Goal: Information Seeking & Learning: Learn about a topic

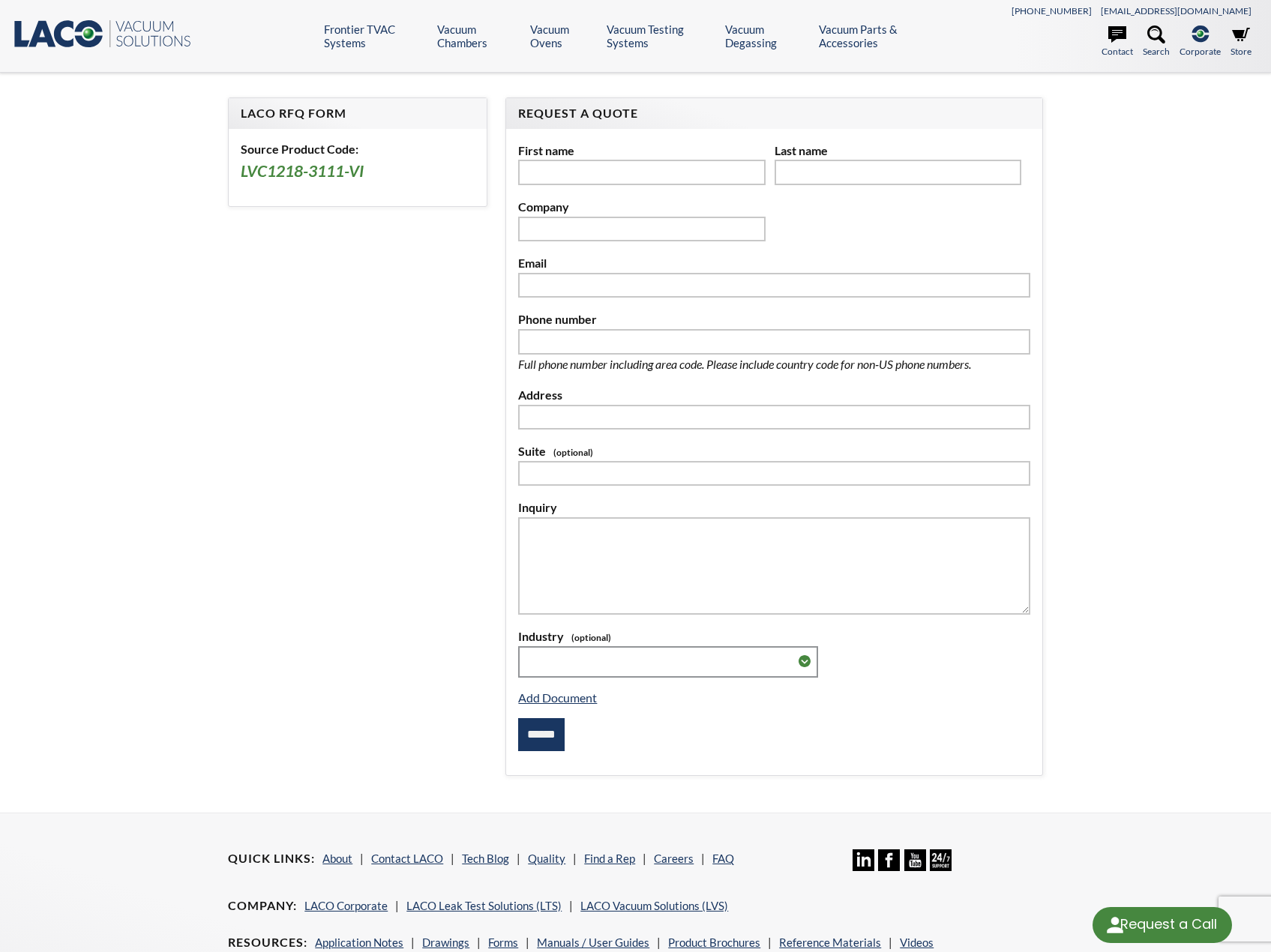
click at [322, 484] on form "**********" at bounding box center [636, 443] width 833 height 690
click at [324, 175] on h3 "LVC1218-3111-VI" at bounding box center [358, 172] width 234 height 21
click at [360, 175] on h3 "LVC1218-3111-VI" at bounding box center [358, 172] width 234 height 21
drag, startPoint x: 362, startPoint y: 174, endPoint x: 269, endPoint y: 173, distance: 93.0
click at [269, 173] on h3 "LVC1218-3111-VI" at bounding box center [358, 172] width 234 height 21
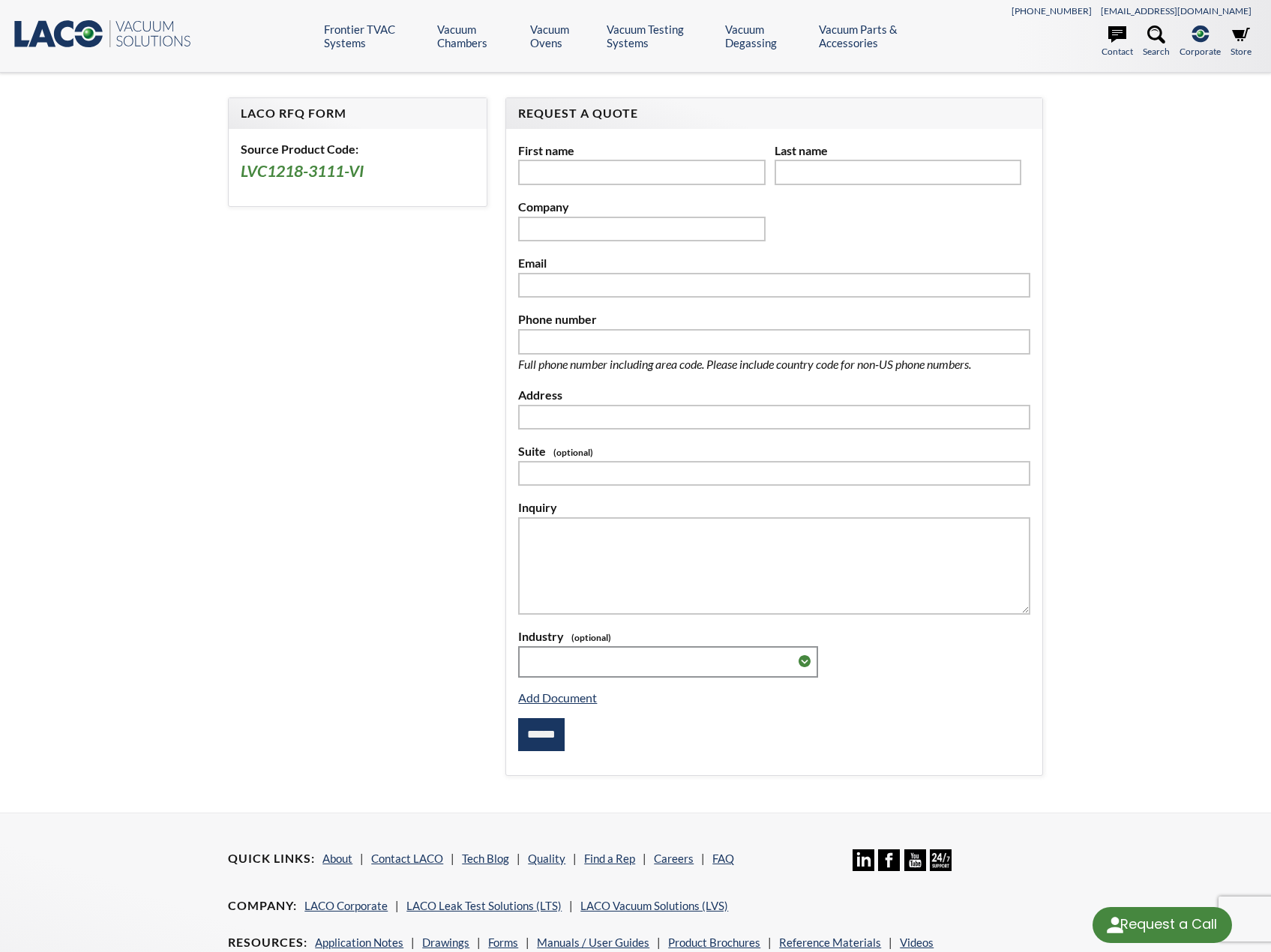
click at [308, 226] on form "**********" at bounding box center [636, 443] width 833 height 690
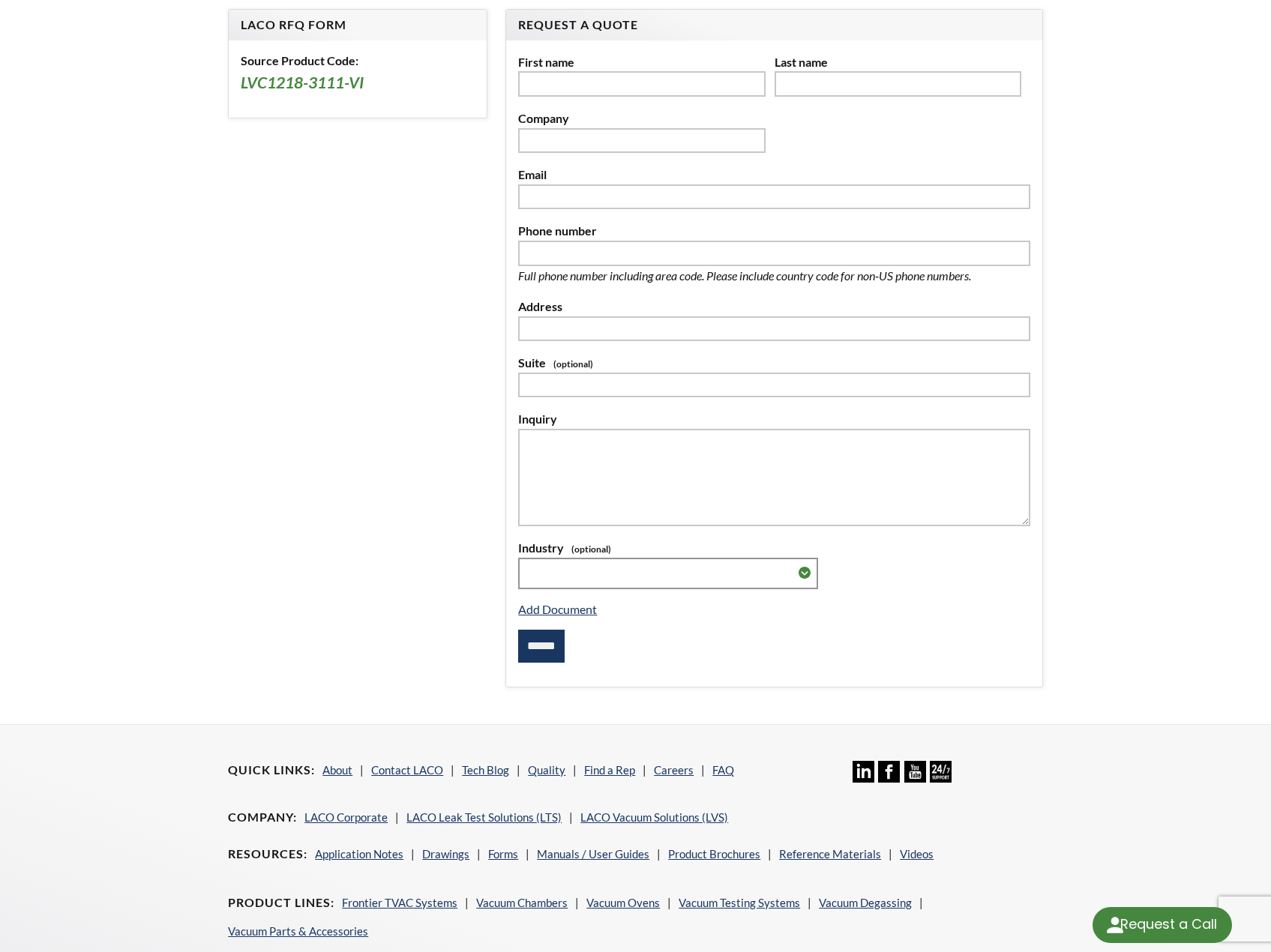
scroll to position [84, 0]
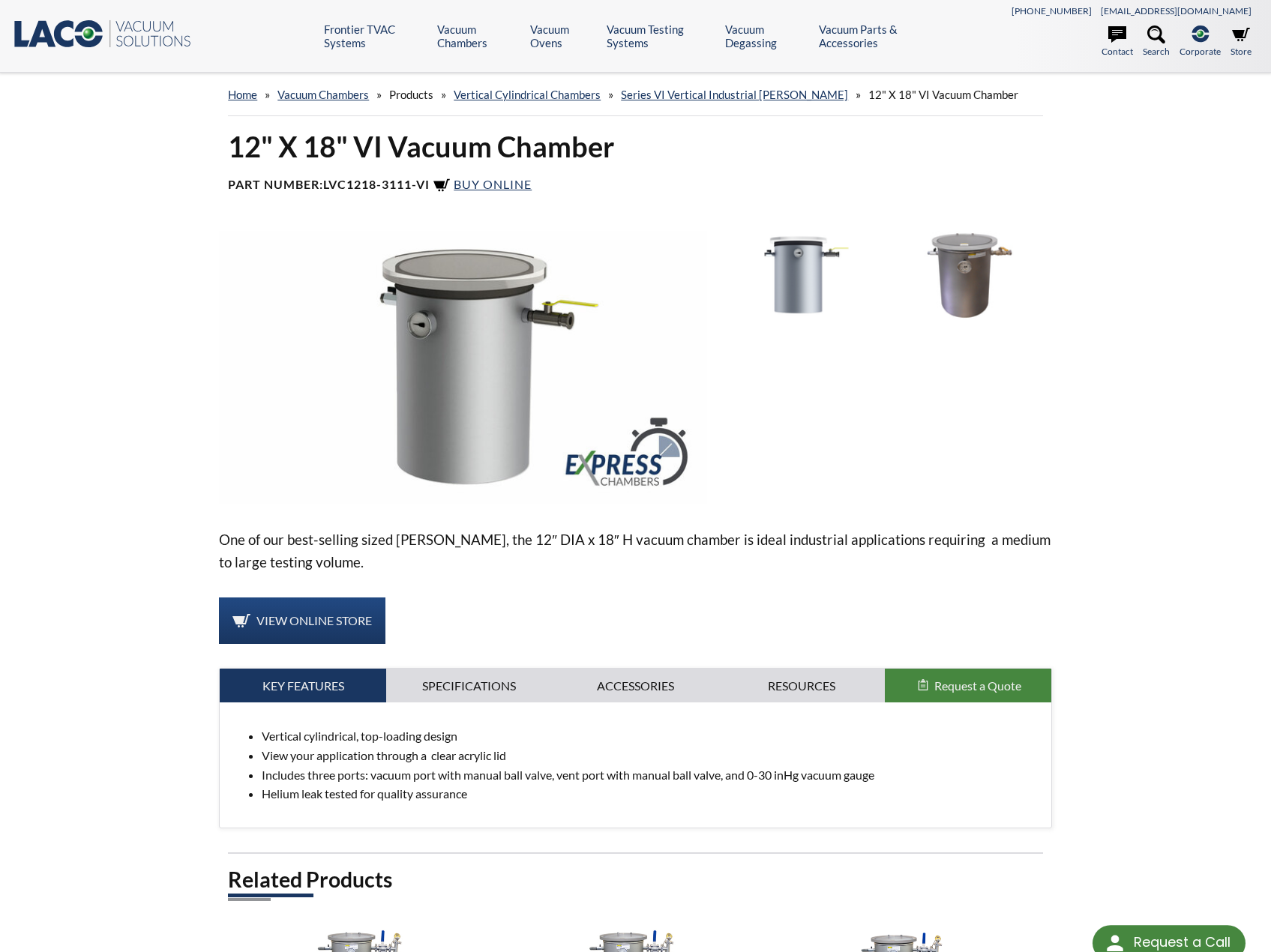
select select "Language Translate Widget"
click at [826, 282] on img at bounding box center [799, 276] width 159 height 89
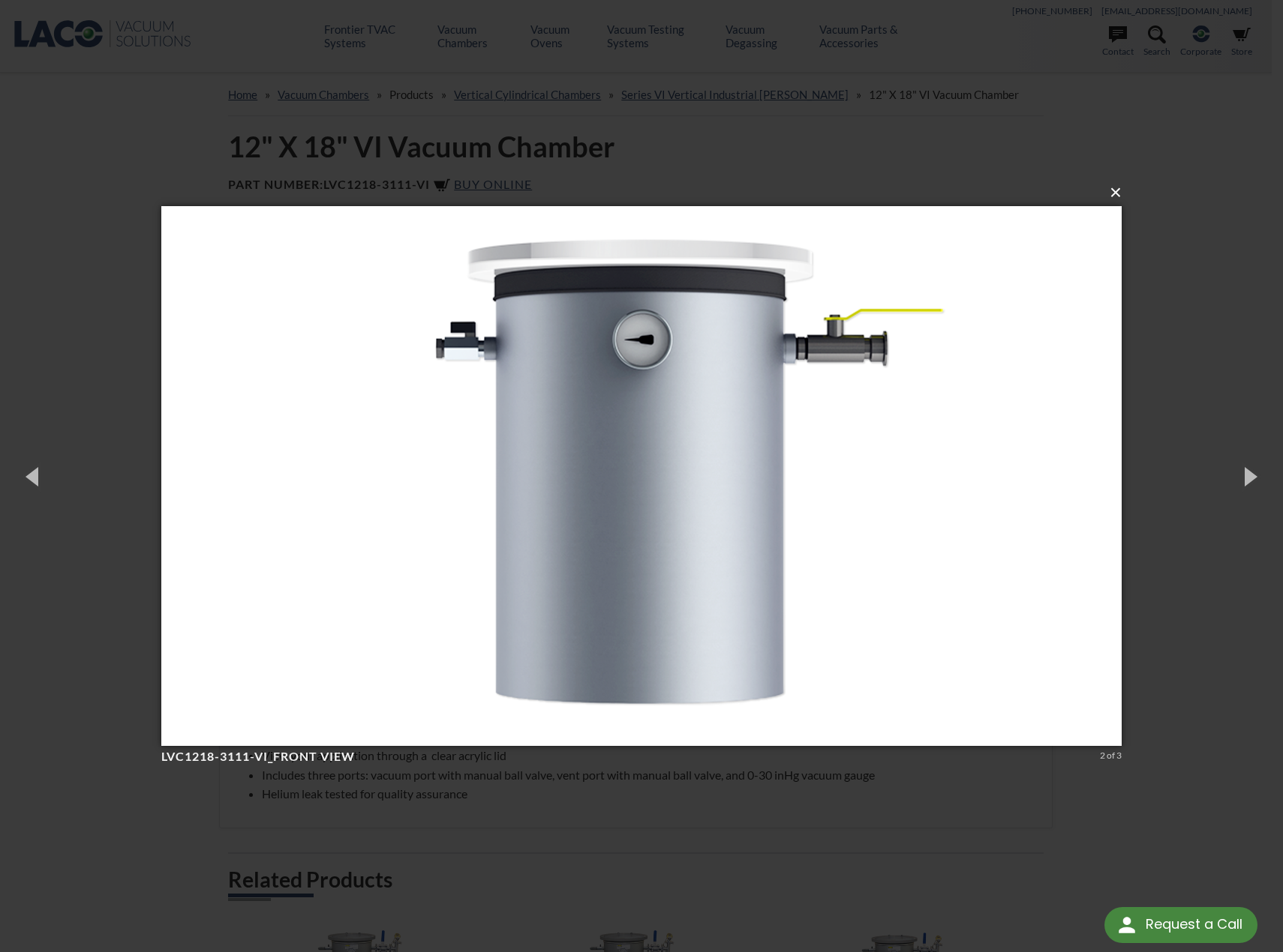
click at [1113, 191] on button "×" at bounding box center [646, 193] width 961 height 33
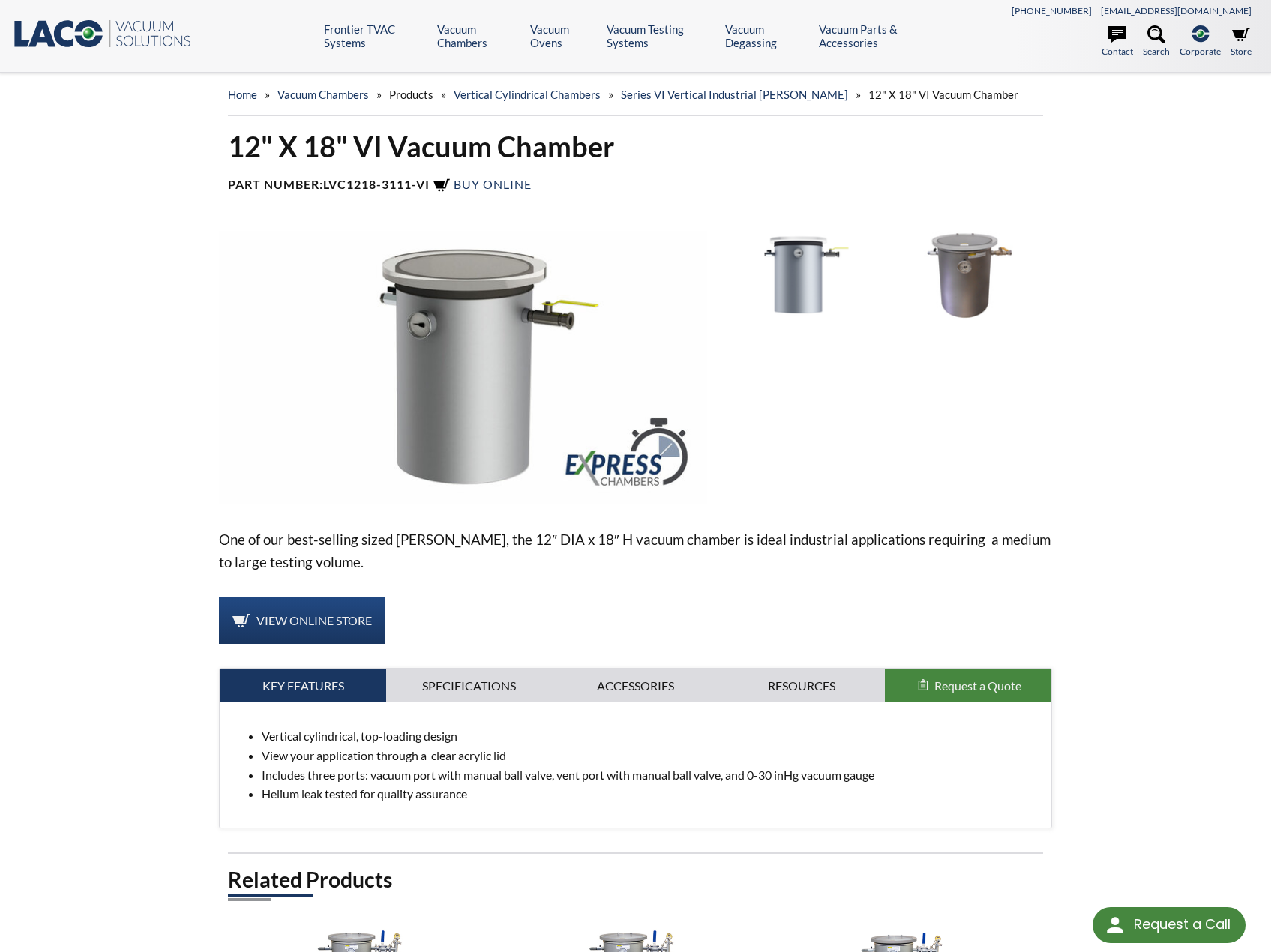
click at [1016, 266] on img at bounding box center [965, 276] width 159 height 89
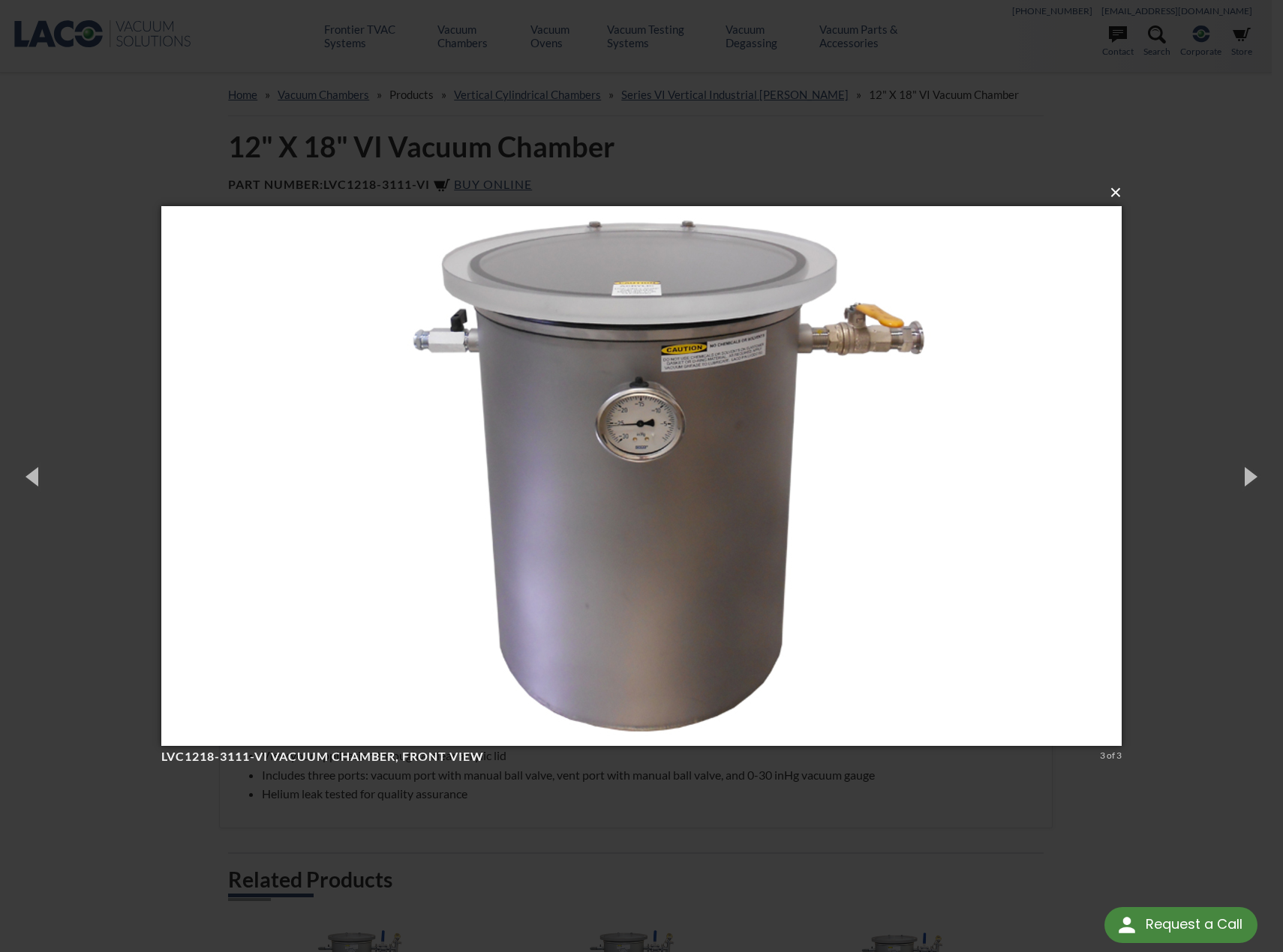
click at [1118, 196] on button "×" at bounding box center [646, 193] width 961 height 33
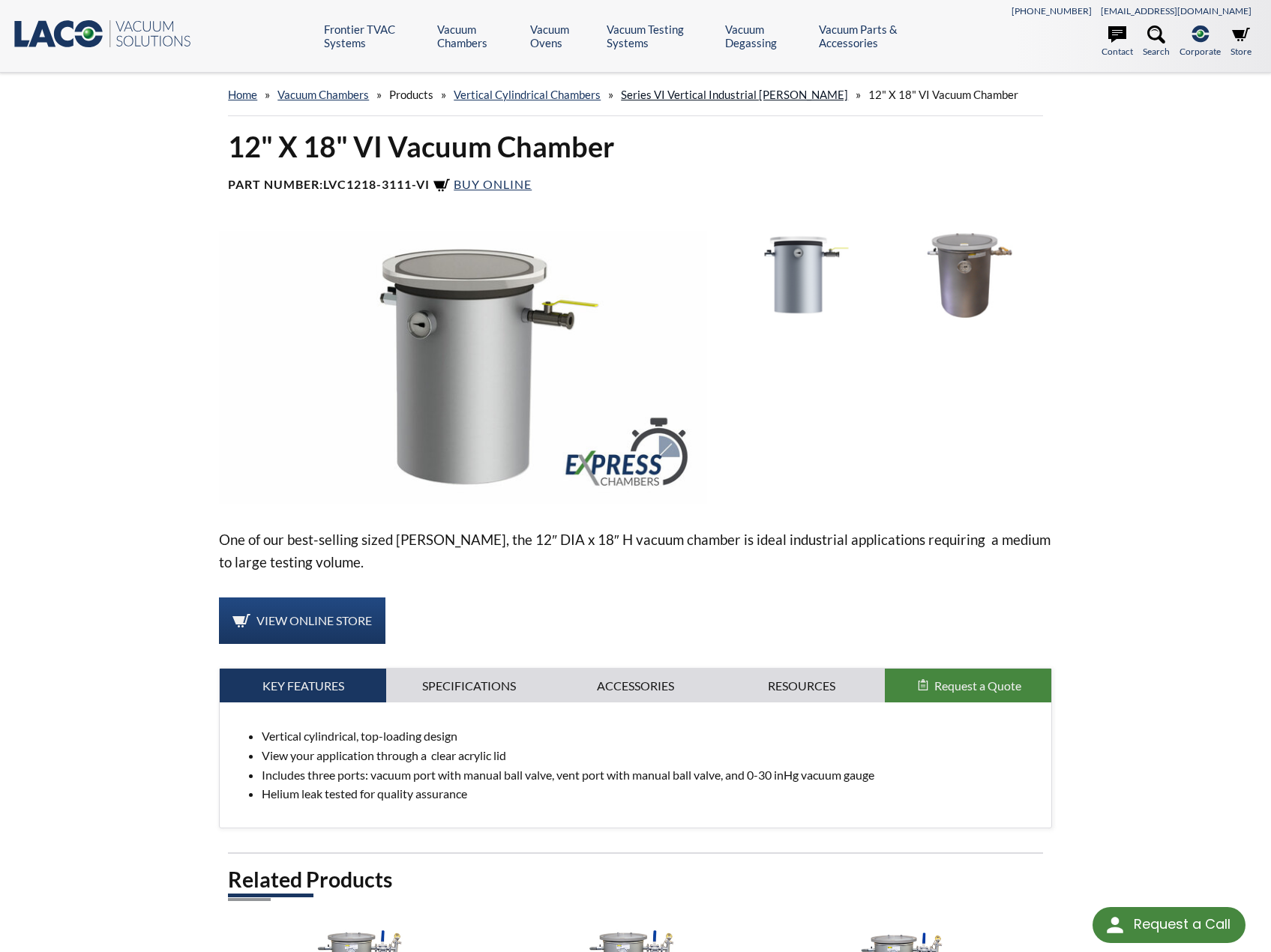
click at [735, 93] on link "Series VI Vertical Industrial Chambers" at bounding box center [734, 94] width 227 height 13
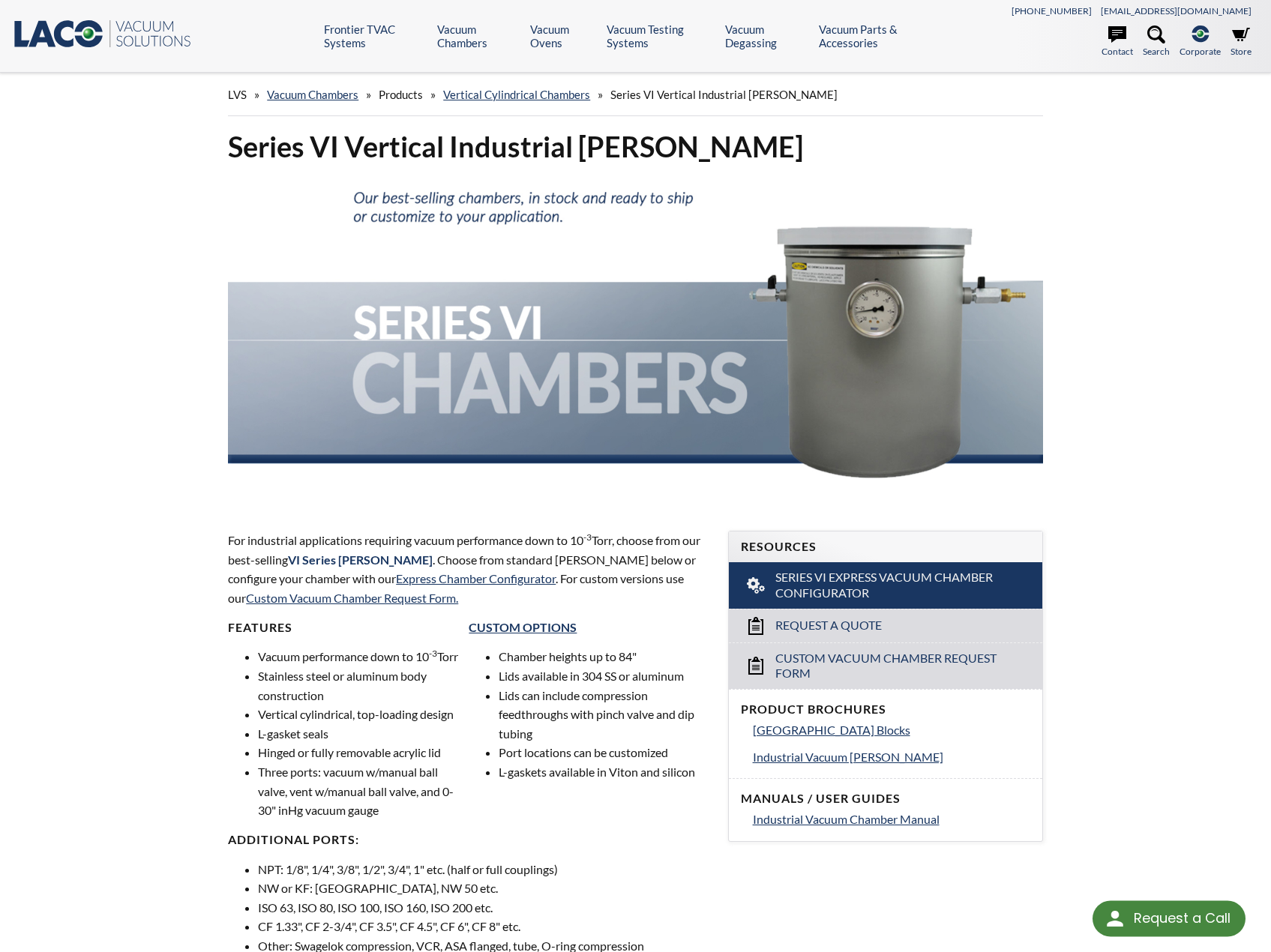
select select "Language Translate Widget"
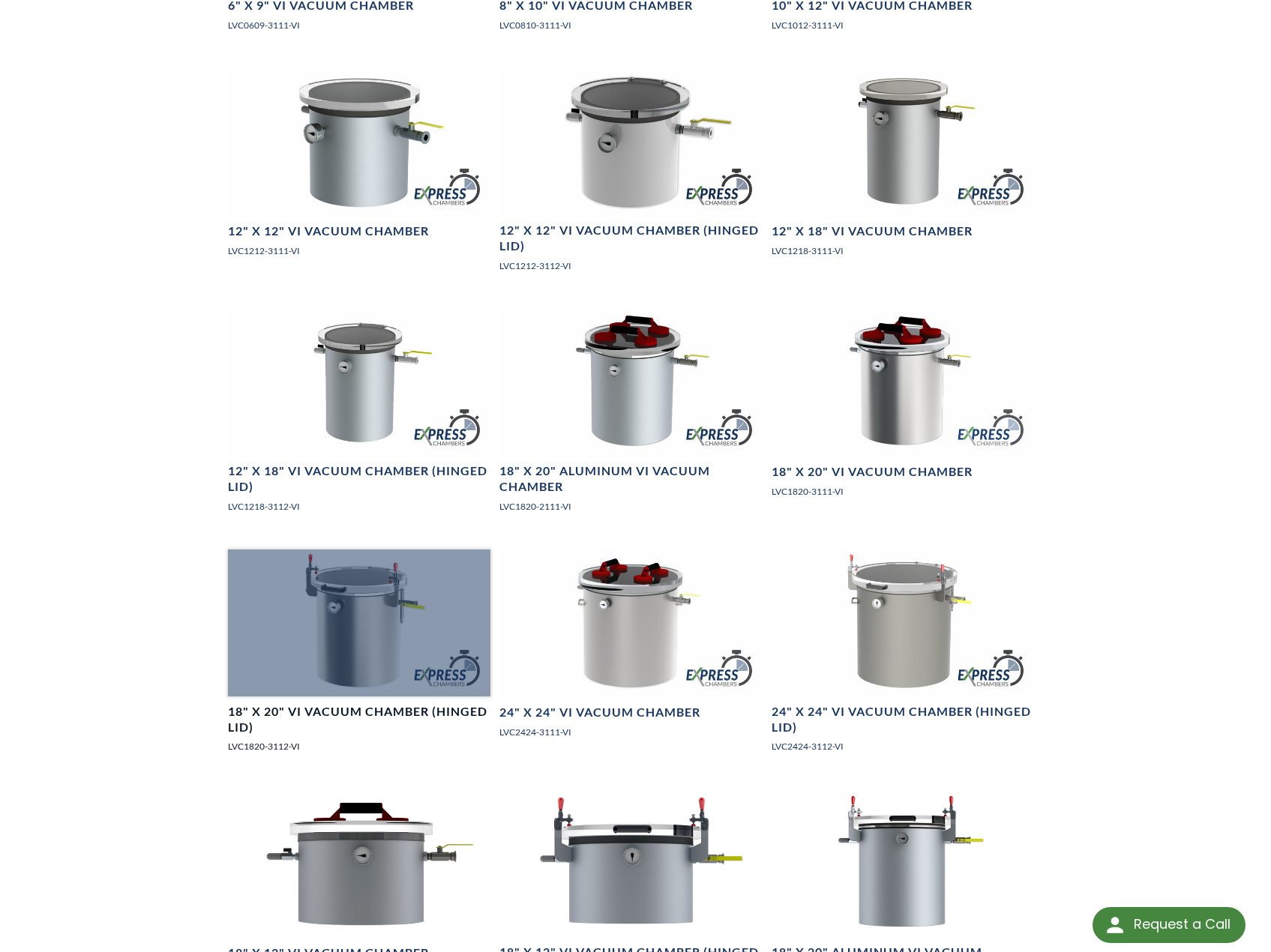
click at [237, 735] on h4 "18" X 20" VI Vacuum Chamber (Hinged Lid)" at bounding box center [359, 720] width 262 height 31
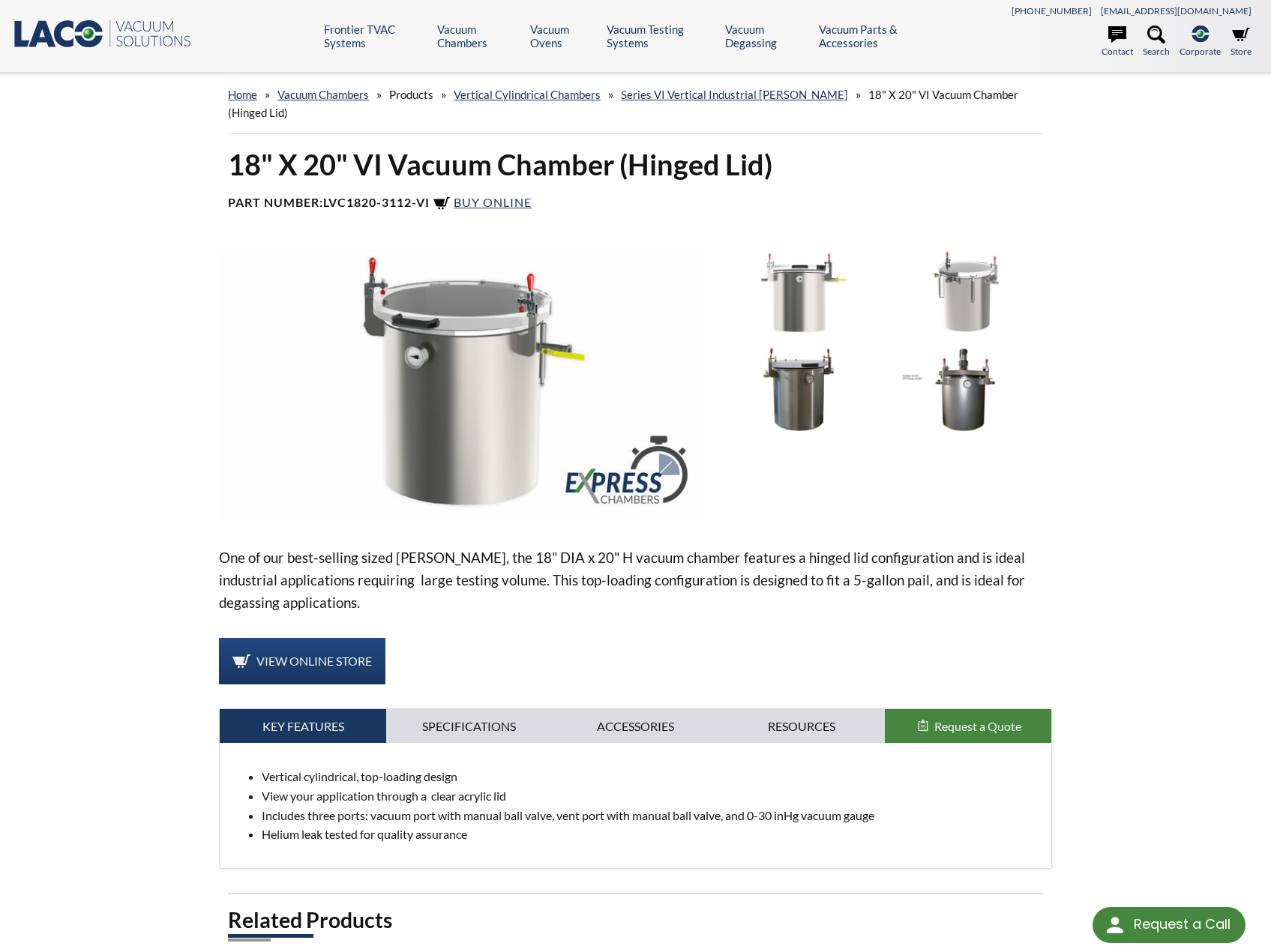
select select "Language Translate Widget"
click at [797, 314] on img at bounding box center [799, 294] width 159 height 89
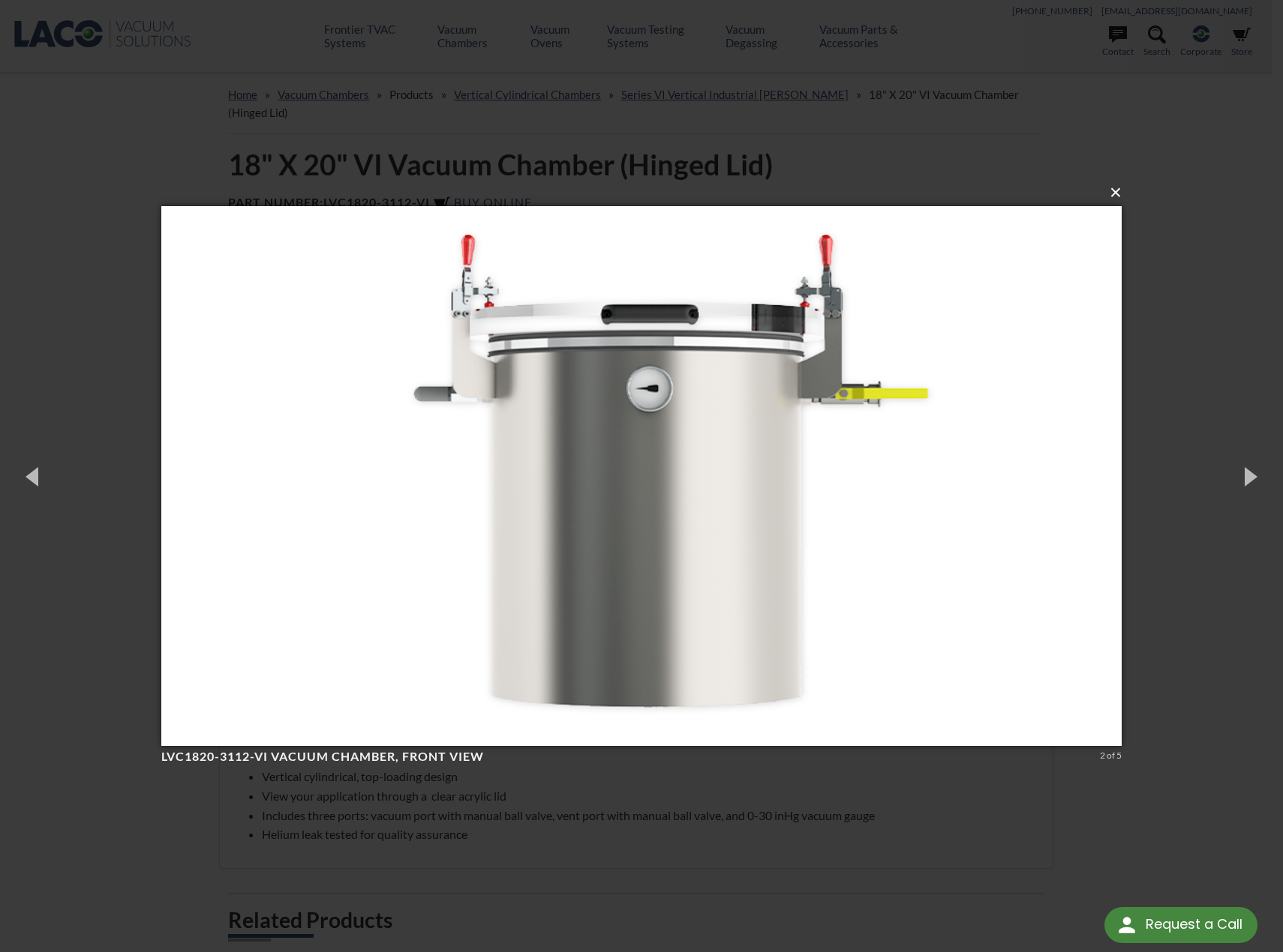
click at [1116, 195] on button "×" at bounding box center [646, 193] width 961 height 33
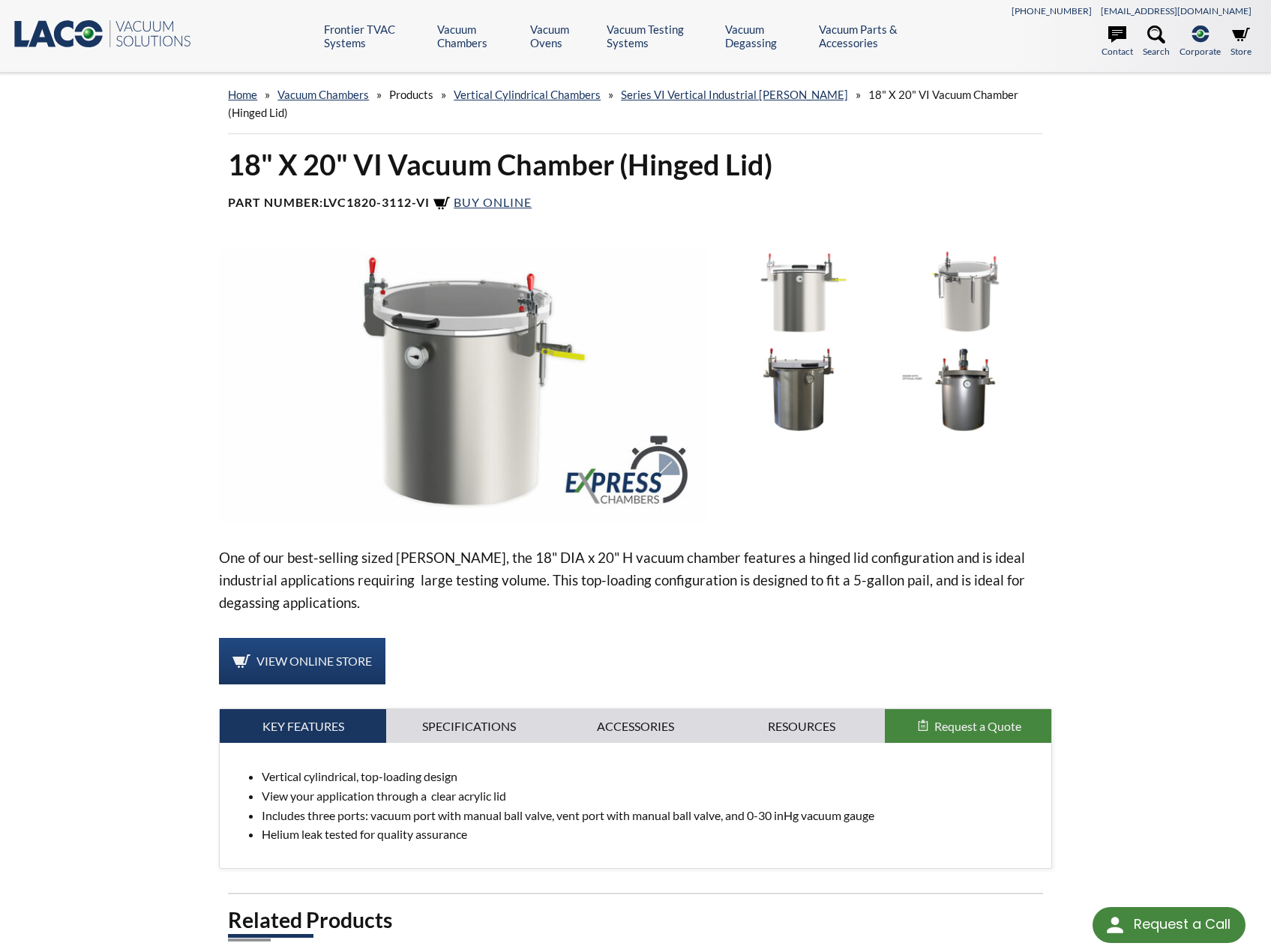
click at [980, 383] on img at bounding box center [965, 390] width 159 height 89
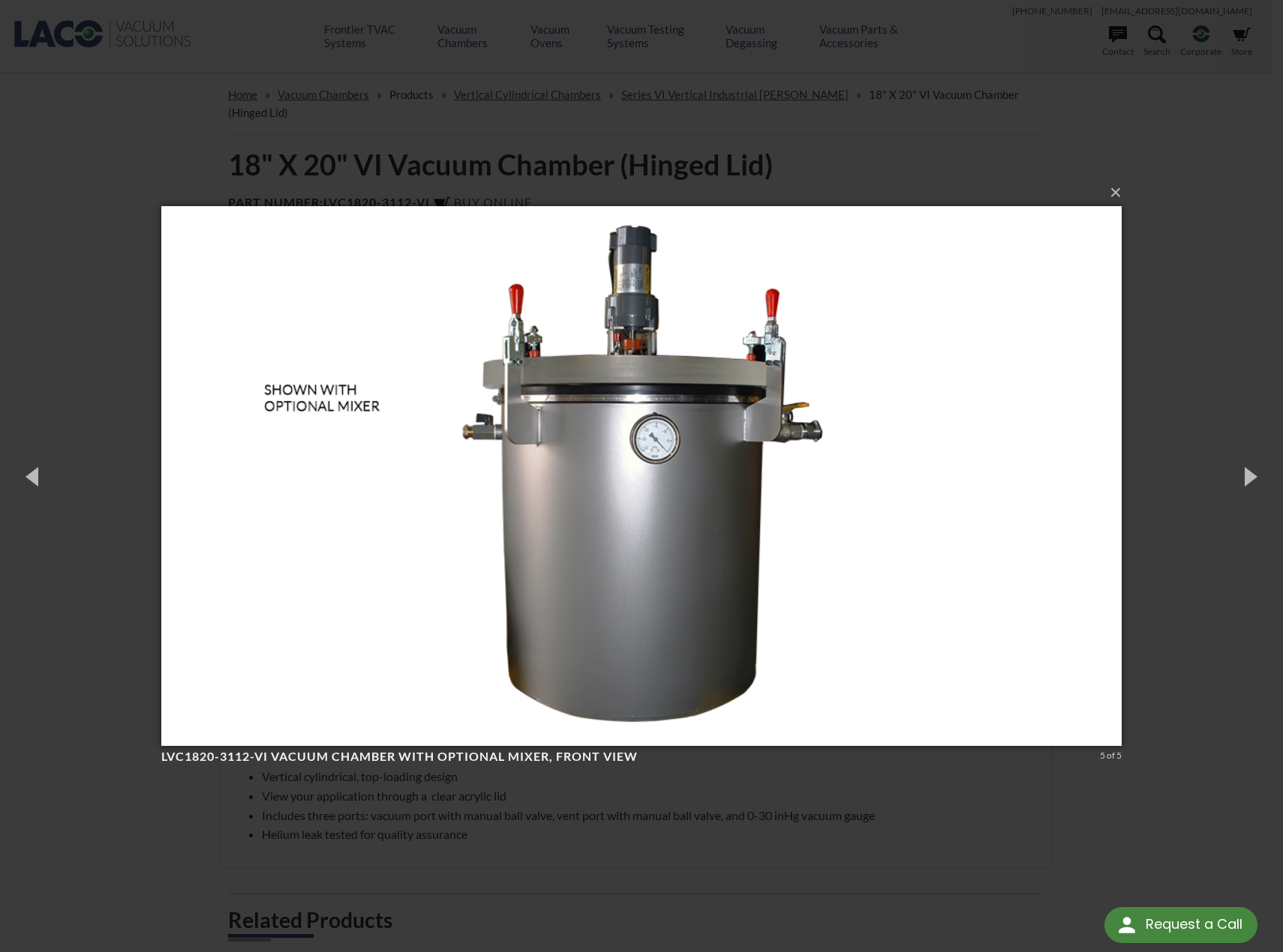
click at [374, 412] on img at bounding box center [642, 476] width 961 height 600
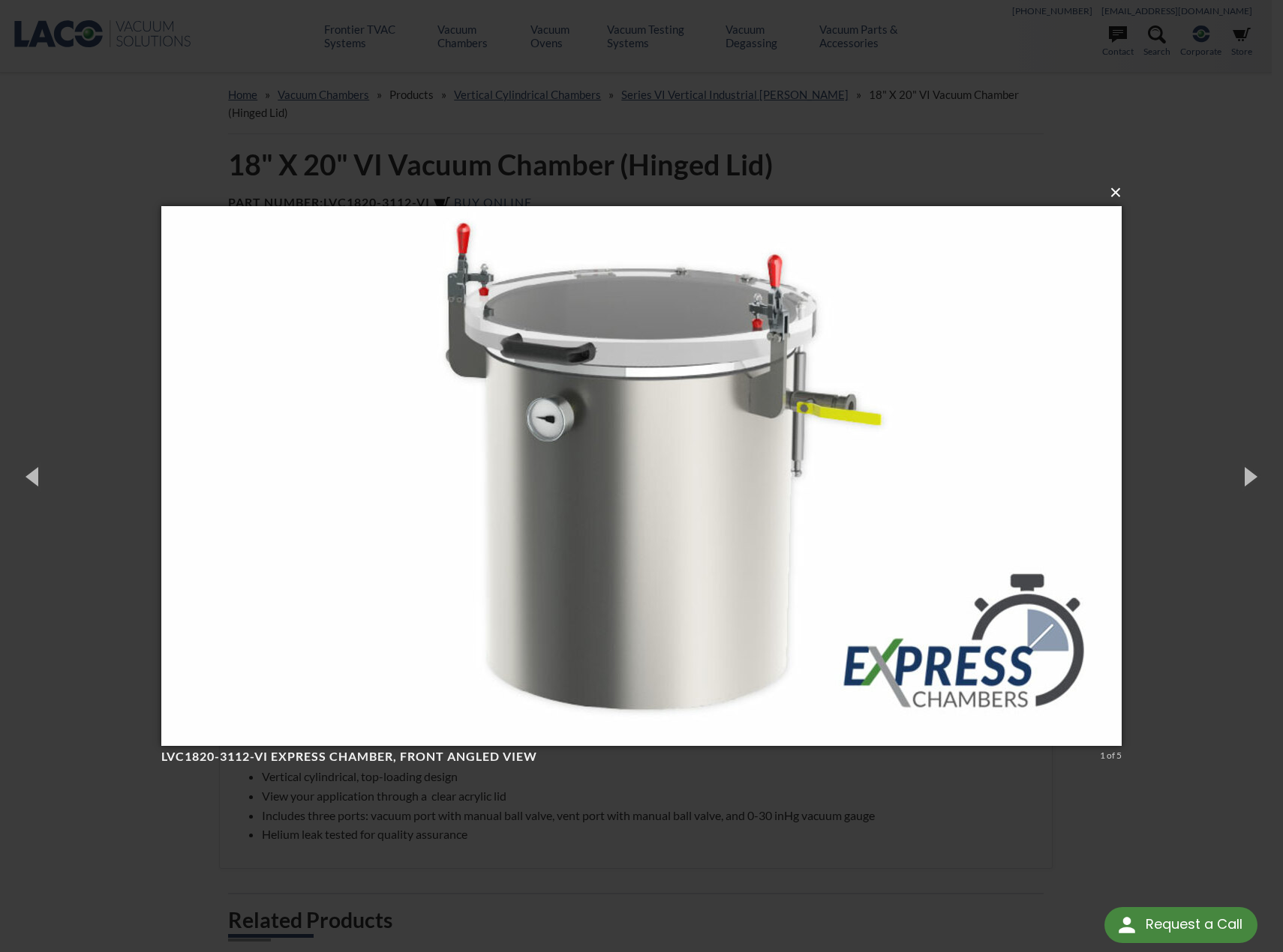
click at [1117, 197] on button "×" at bounding box center [646, 193] width 961 height 33
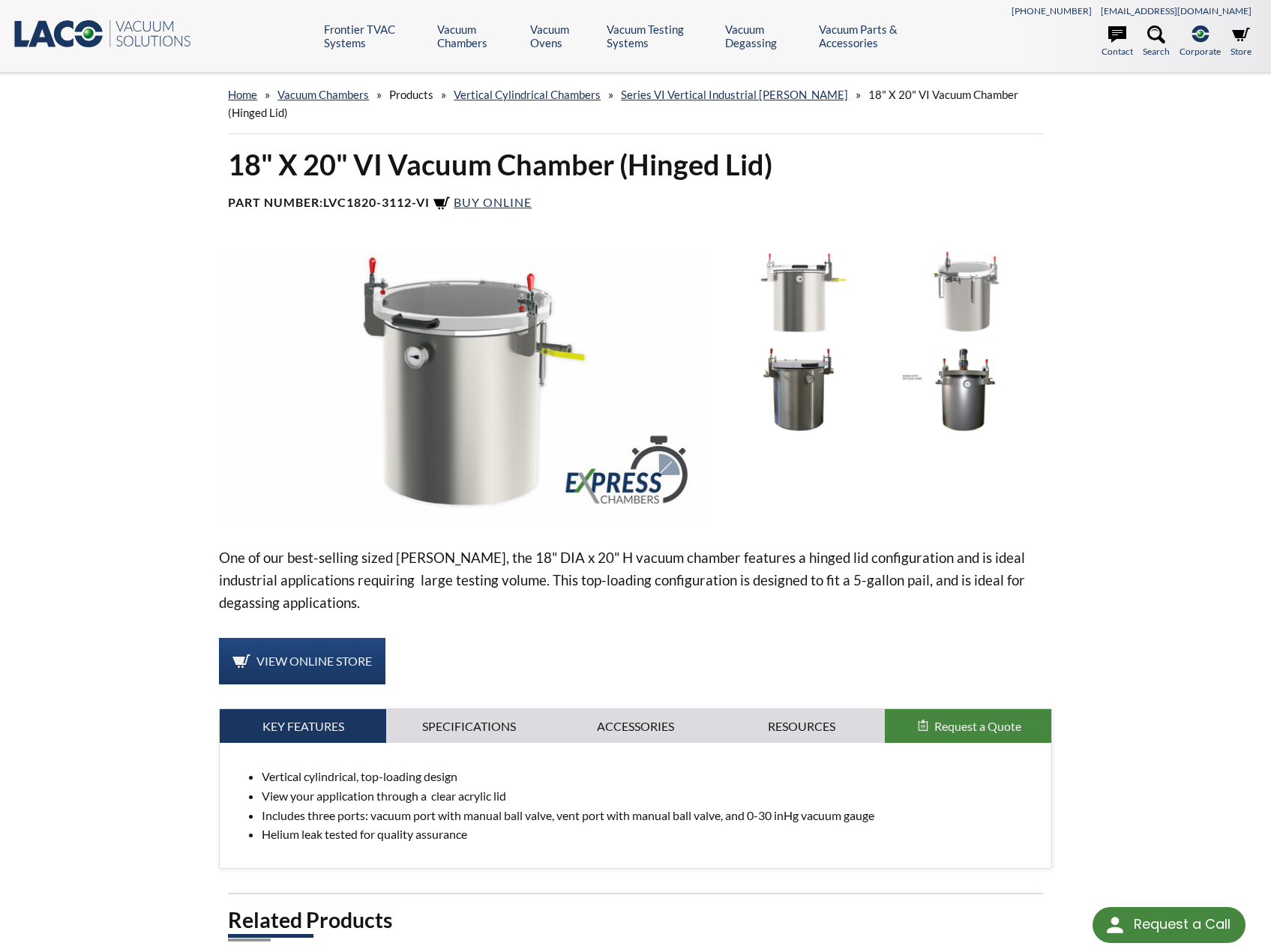
click at [815, 294] on img at bounding box center [799, 294] width 159 height 89
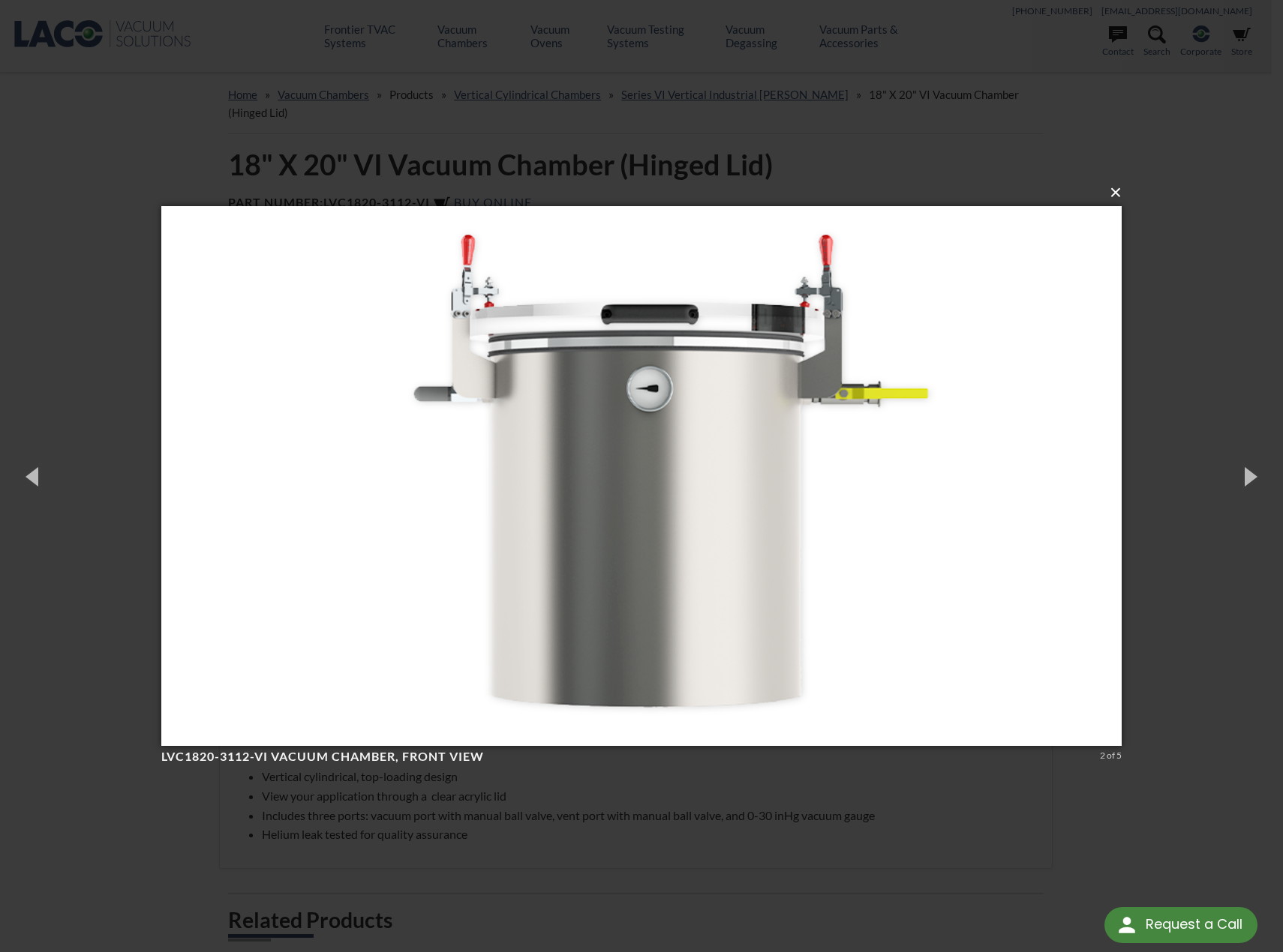
click at [1116, 192] on button "×" at bounding box center [646, 193] width 961 height 33
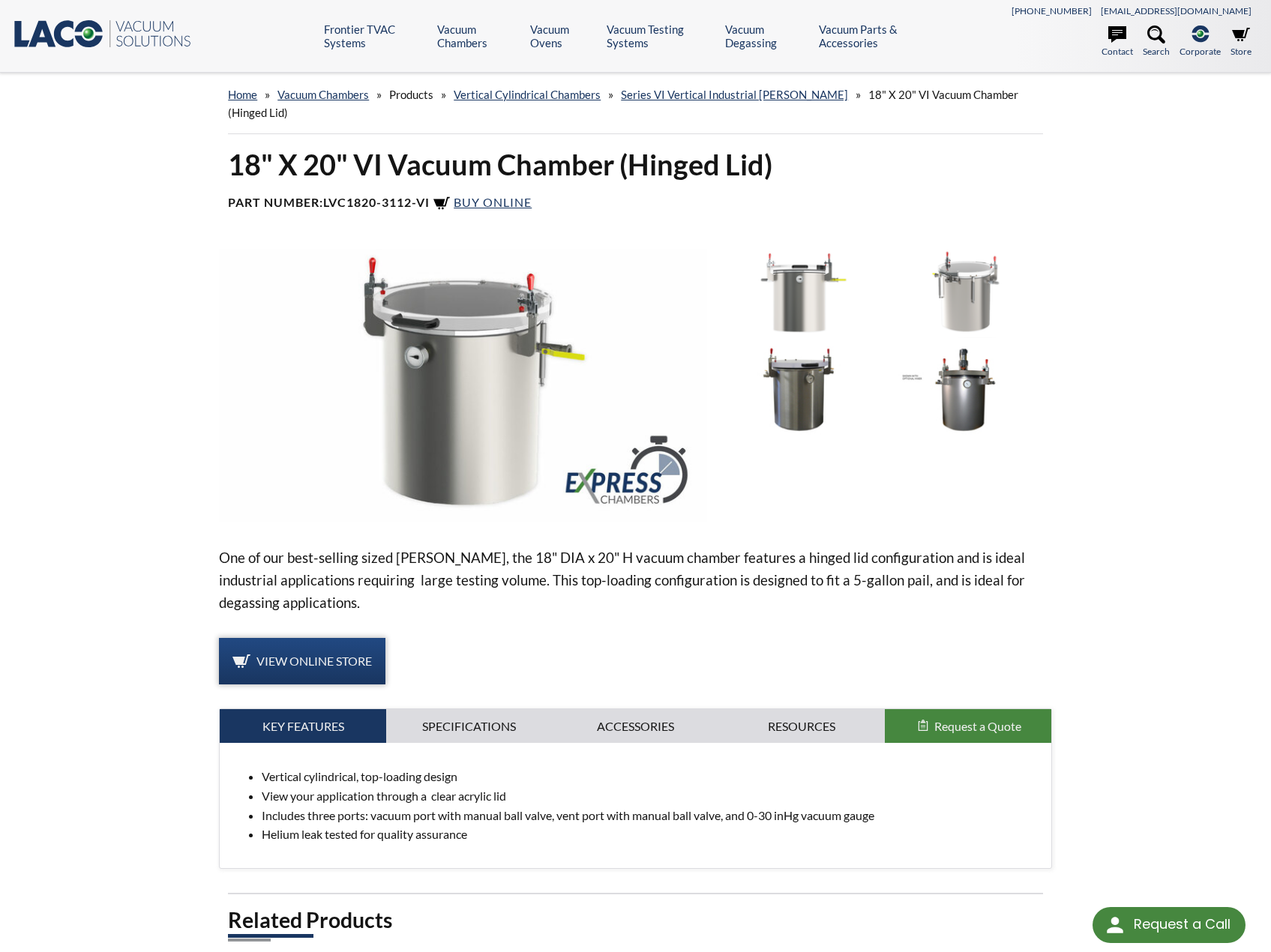
click at [321, 656] on span "View Online Store" at bounding box center [314, 660] width 116 height 14
drag, startPoint x: 386, startPoint y: 575, endPoint x: 528, endPoint y: 574, distance: 142.0
click at [528, 574] on p "One of our best-selling sized [PERSON_NAME], the 18" DIA x 20" H vacuum chamber…" at bounding box center [636, 581] width 833 height 67
click at [567, 598] on p "One of our best-selling sized chambers, the 18" DIA x 20" H vacuum chamber feat…" at bounding box center [636, 581] width 833 height 67
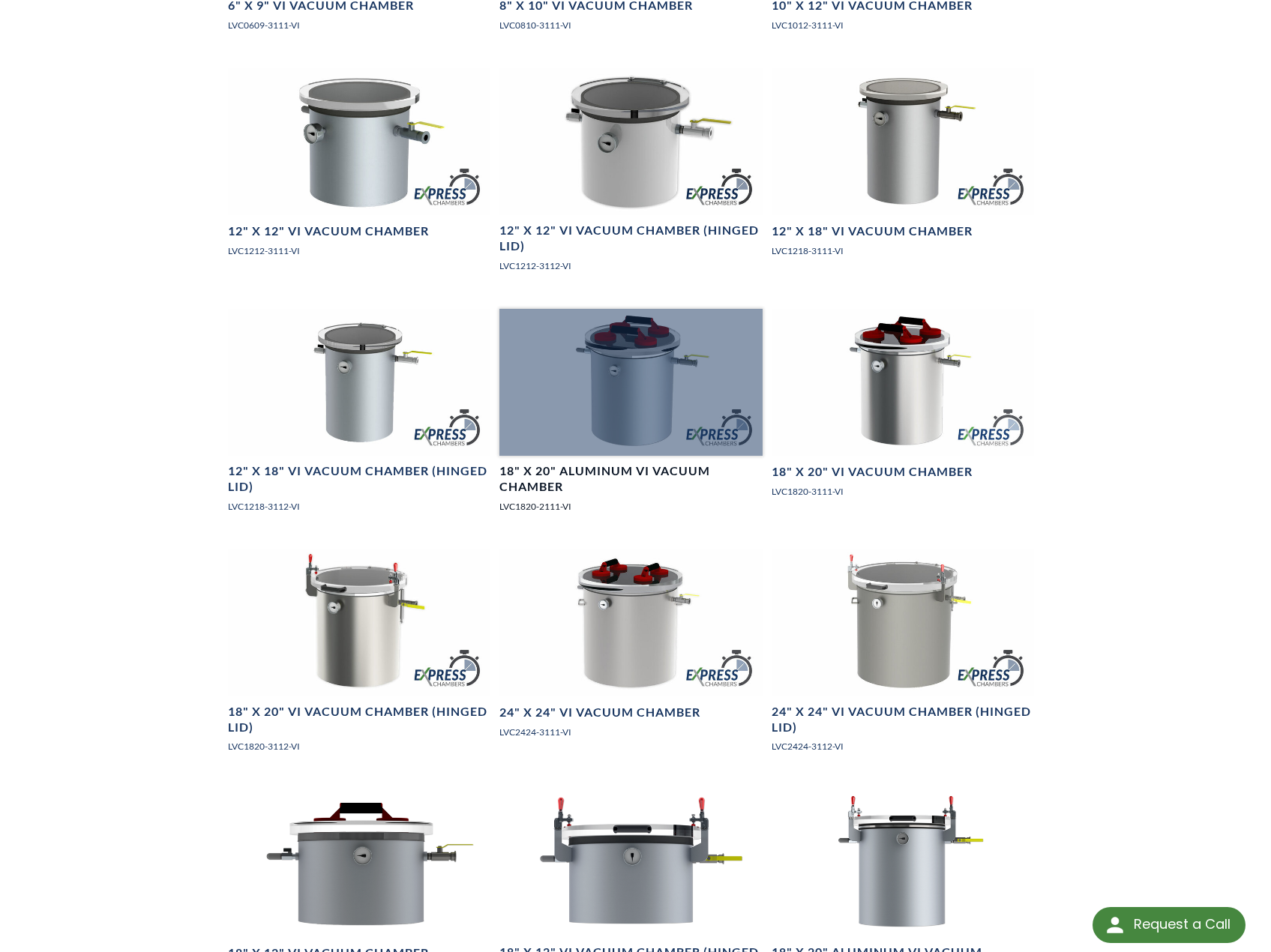
click at [540, 493] on h4 "18" X 20" Aluminum VI Vacuum Chamber" at bounding box center [631, 479] width 262 height 31
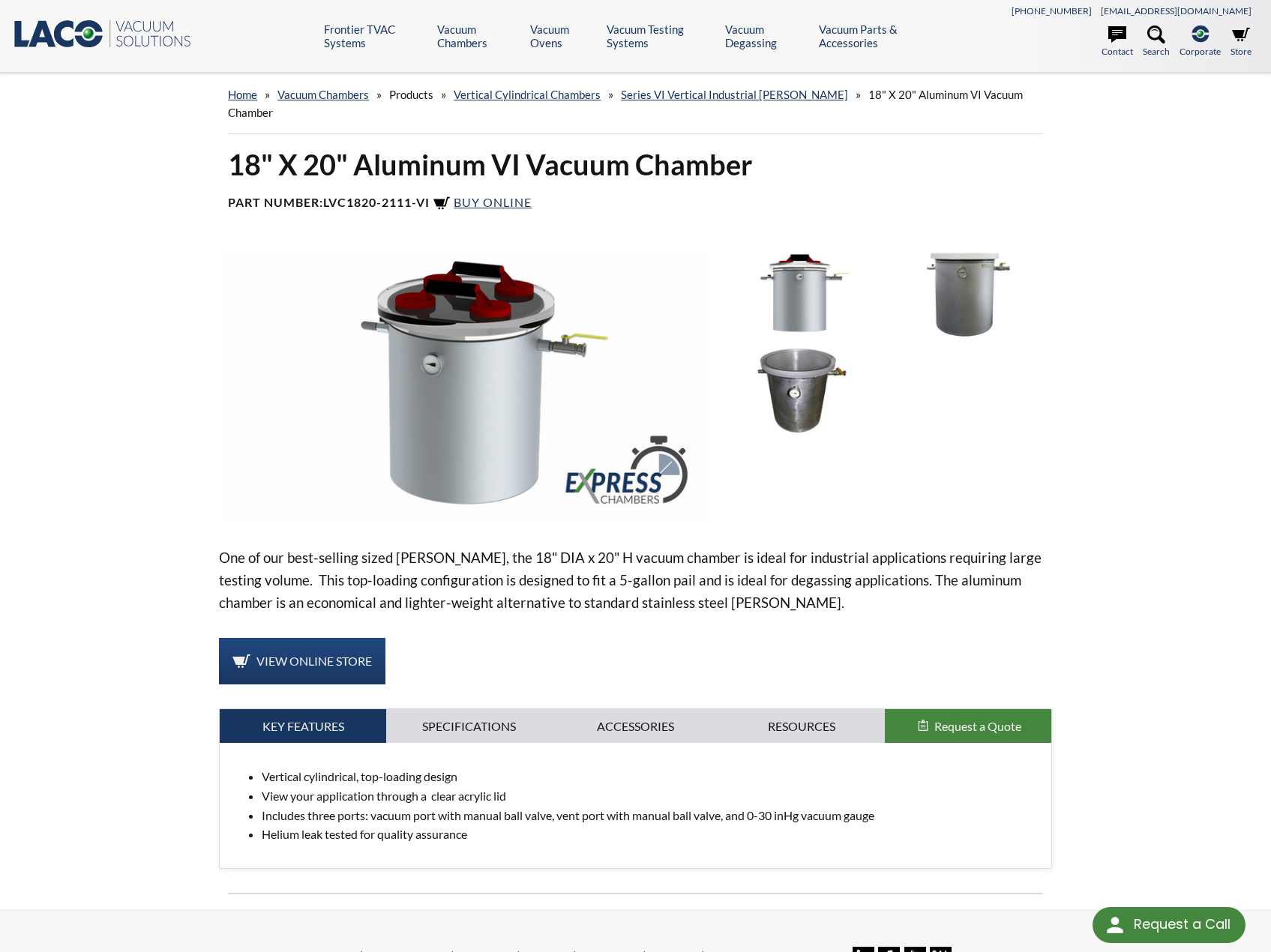
select select "Language Translate Widget"
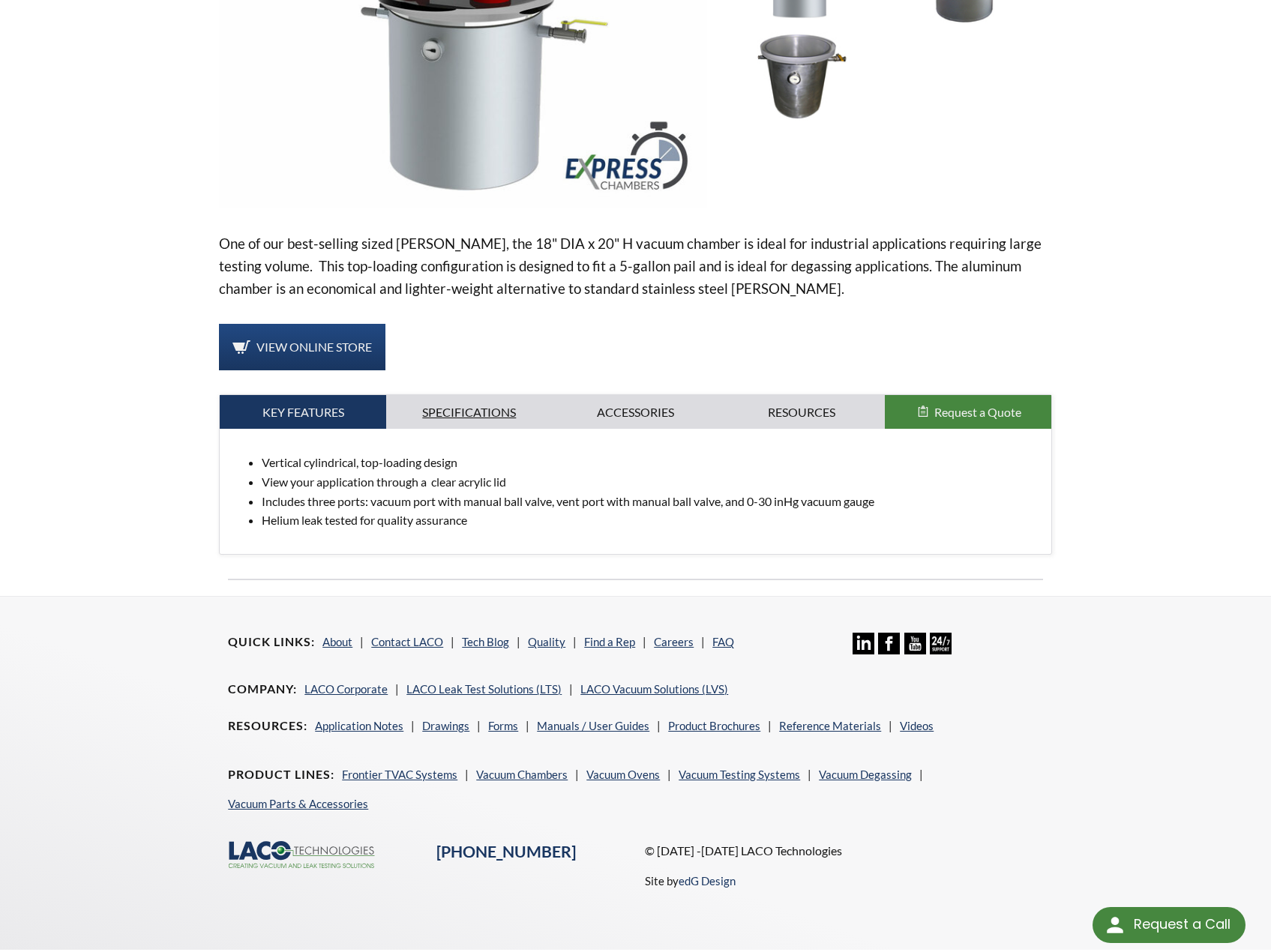
click at [443, 395] on link "Specifications" at bounding box center [469, 412] width 166 height 34
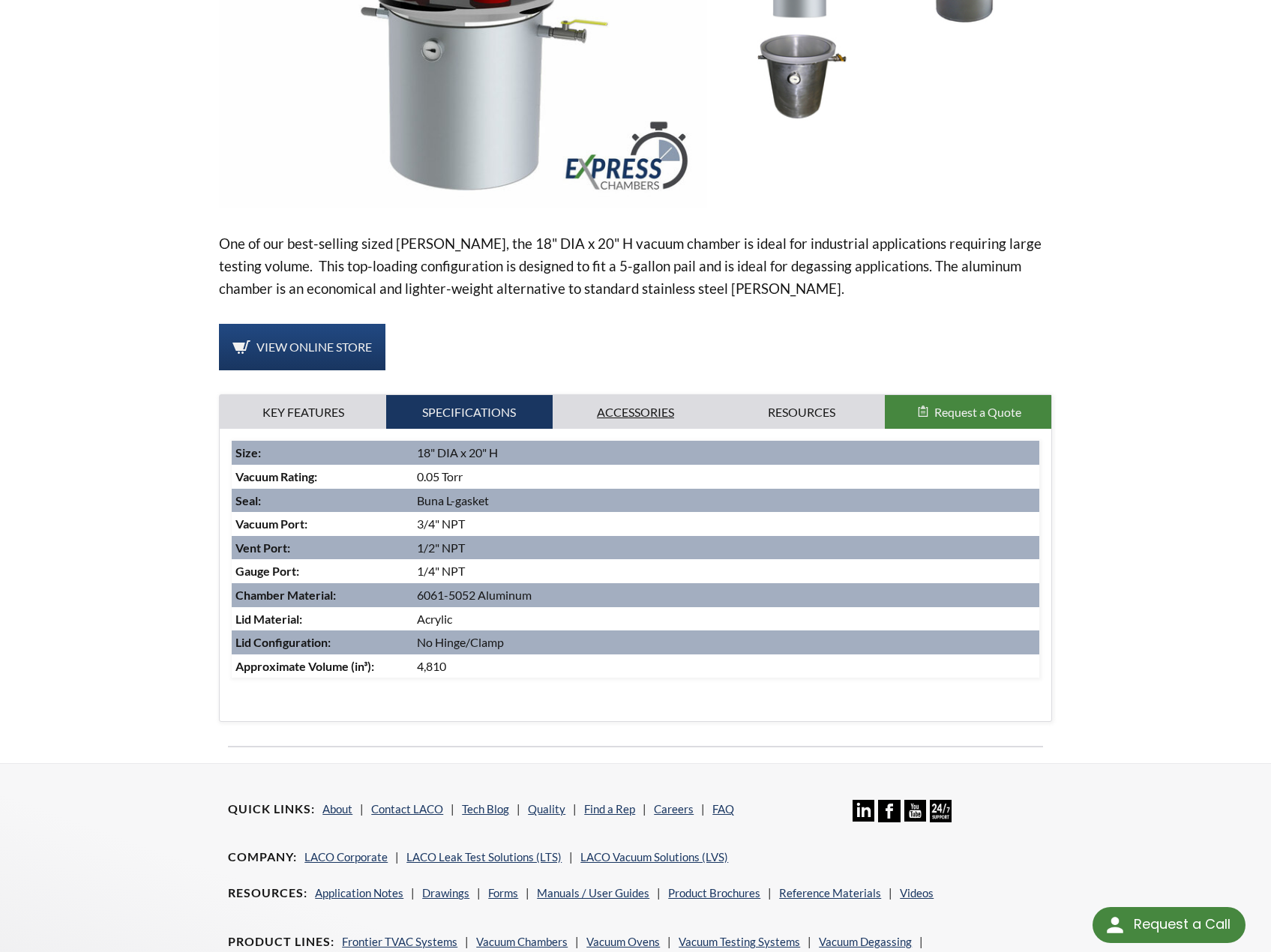
click at [636, 396] on link "Accessories" at bounding box center [636, 412] width 166 height 34
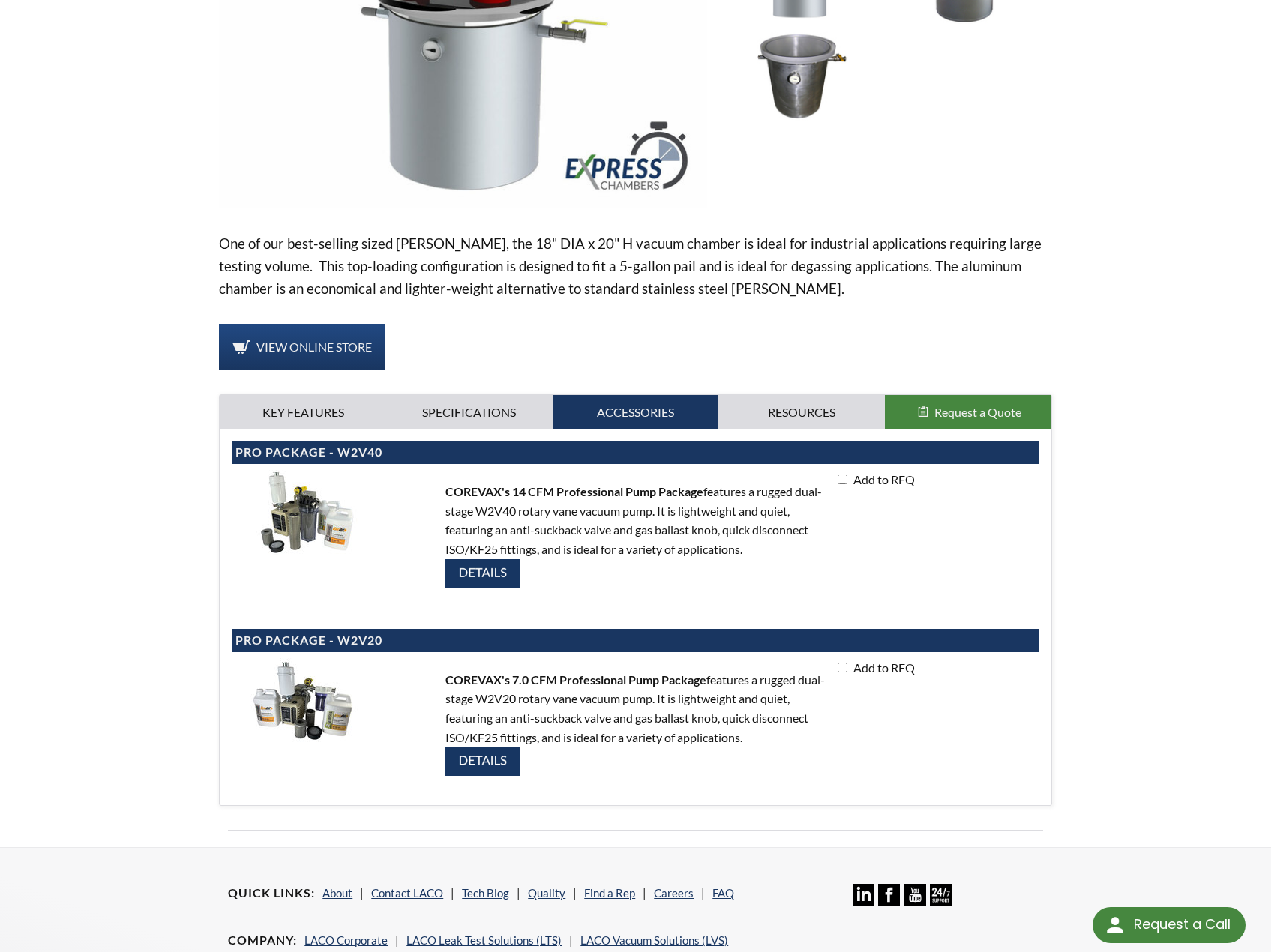
click at [758, 395] on link "Resources" at bounding box center [801, 412] width 166 height 34
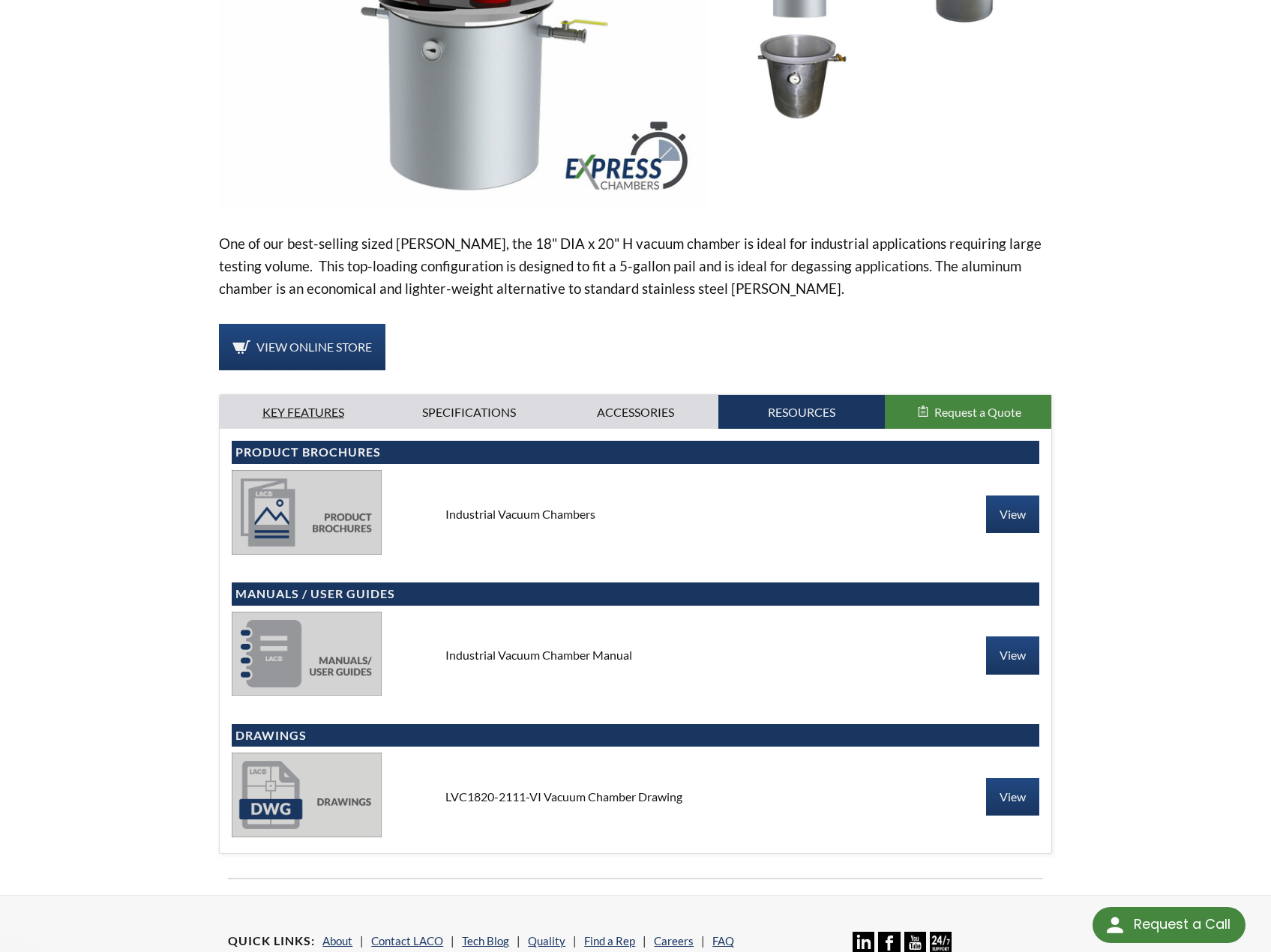
click at [289, 395] on link "Key Features" at bounding box center [303, 412] width 166 height 34
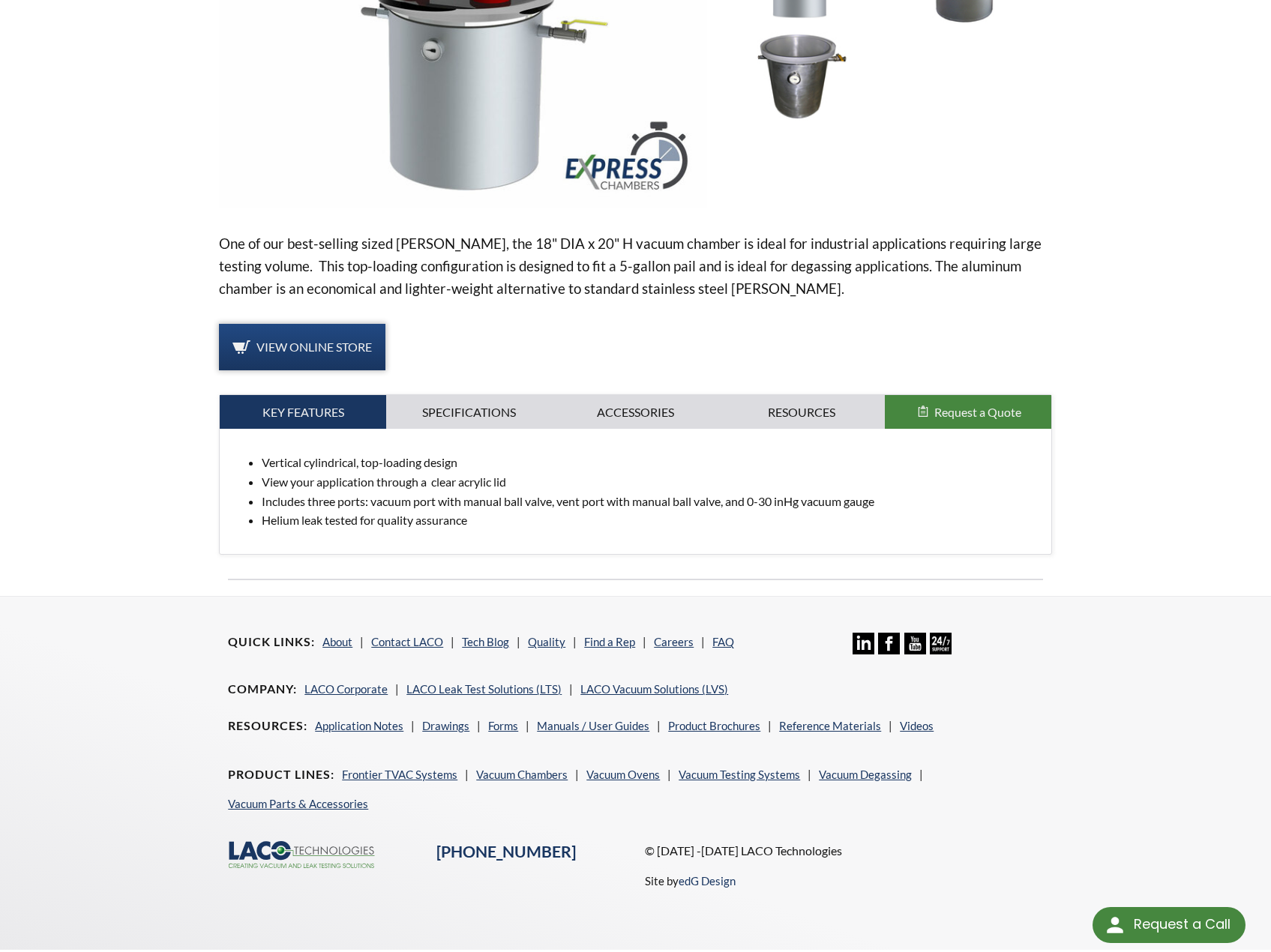
drag, startPoint x: 332, startPoint y: 344, endPoint x: 328, endPoint y: 338, distance: 7.2
click at [328, 338] on link "View Online Store" at bounding box center [302, 347] width 166 height 47
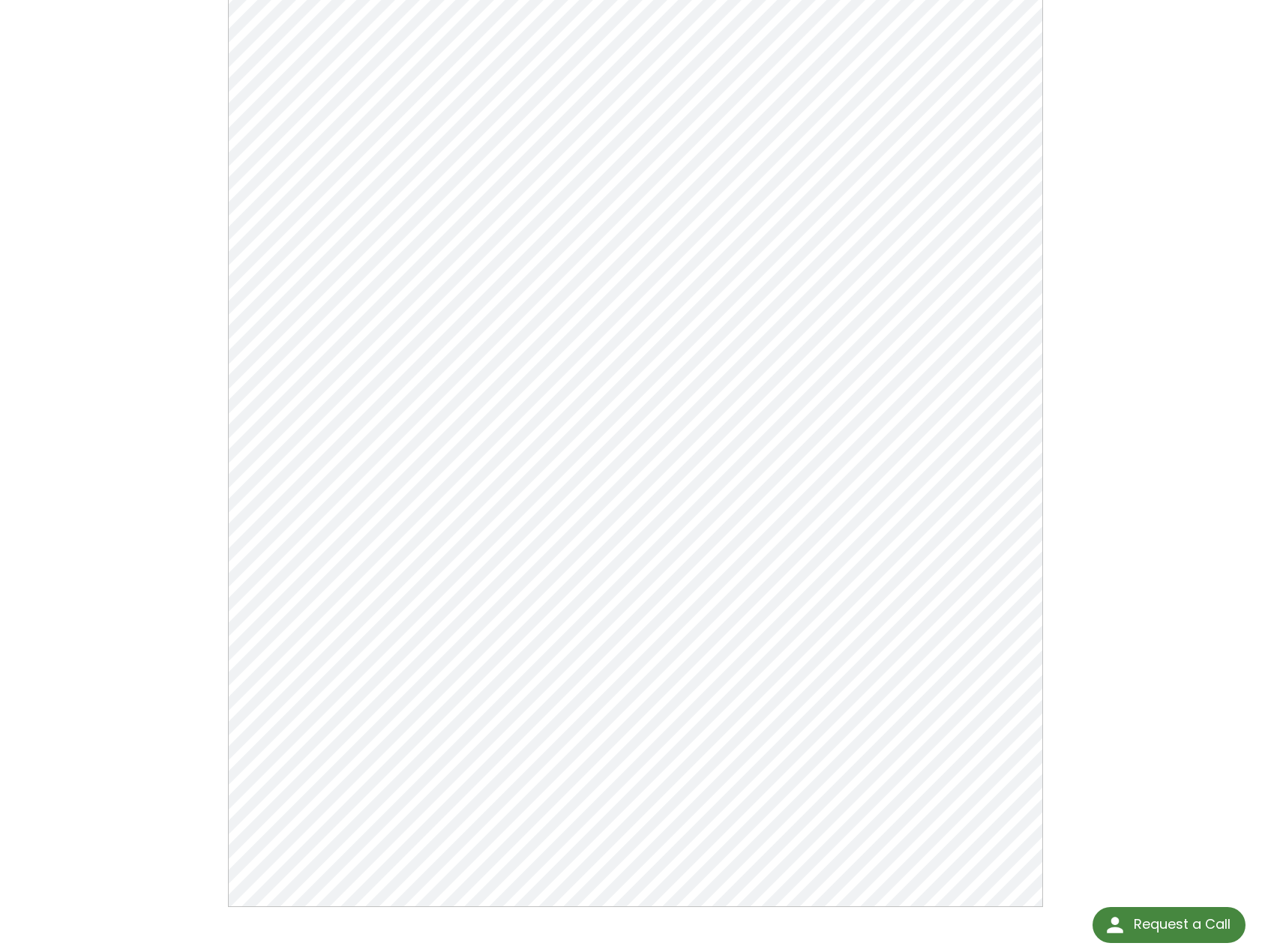
scroll to position [196, 0]
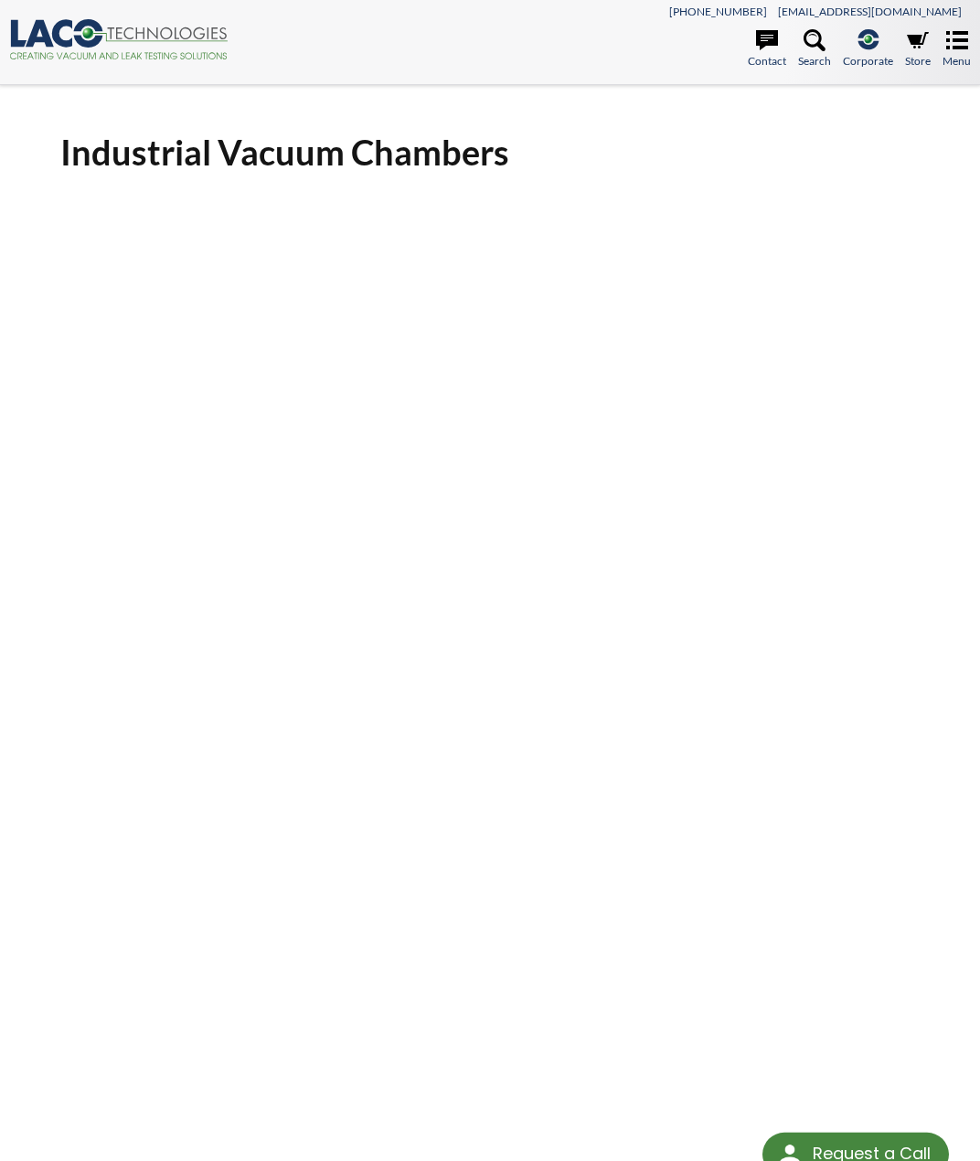
select select "Language Translate Widget"
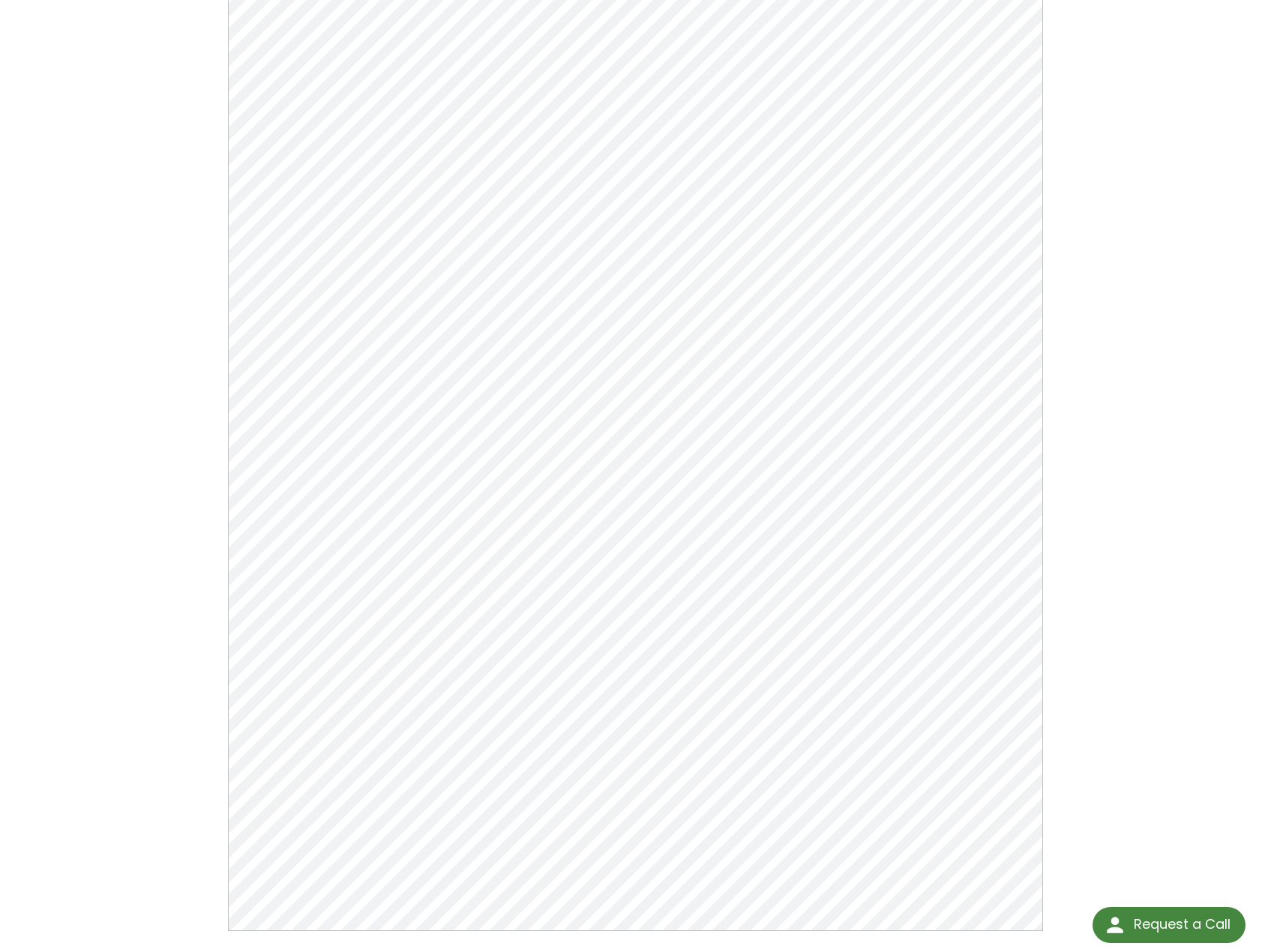
scroll to position [571, 0]
